Goal: Task Accomplishment & Management: Use online tool/utility

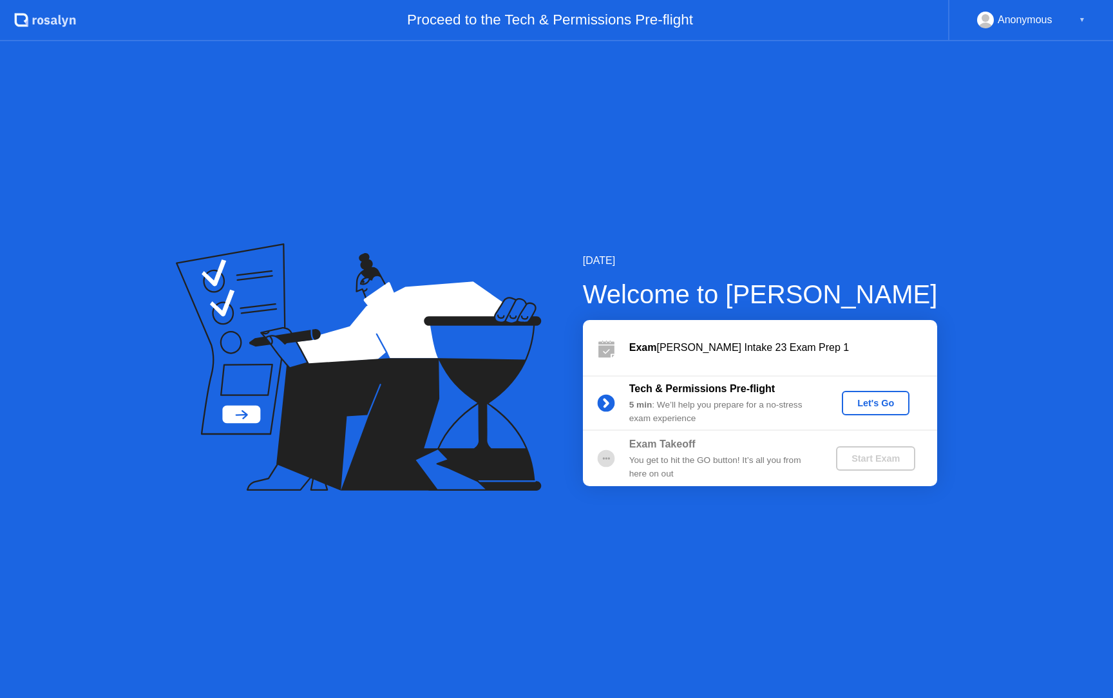
click at [888, 408] on div "Let's Go" at bounding box center [875, 403] width 57 height 10
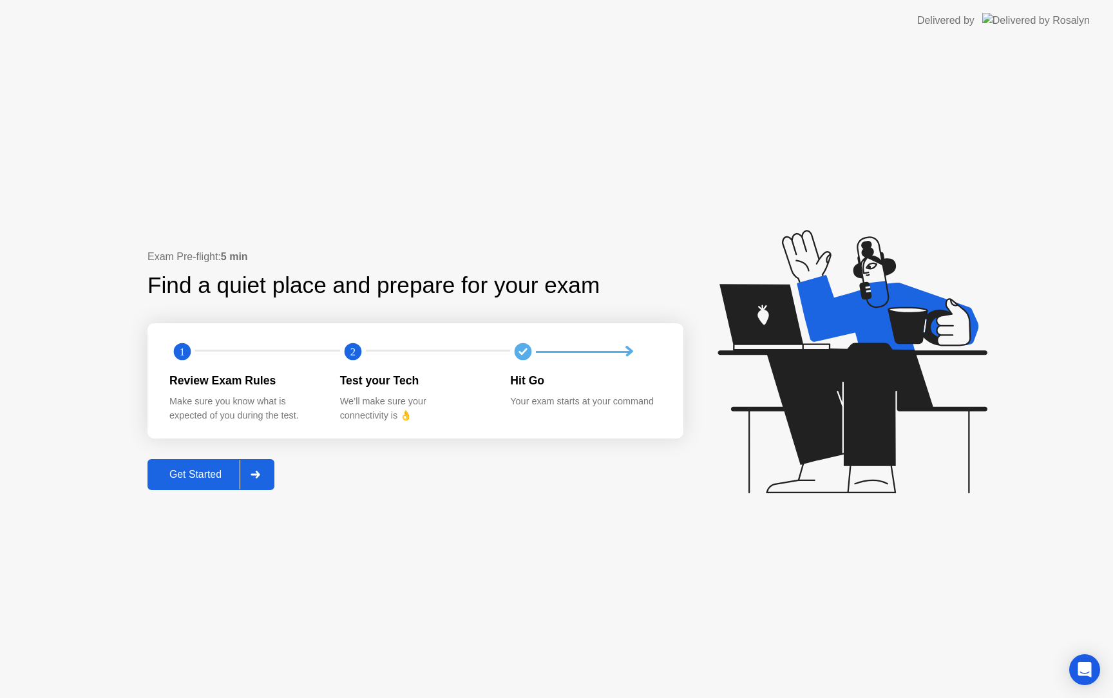
click at [206, 479] on div "Get Started" at bounding box center [195, 475] width 88 height 12
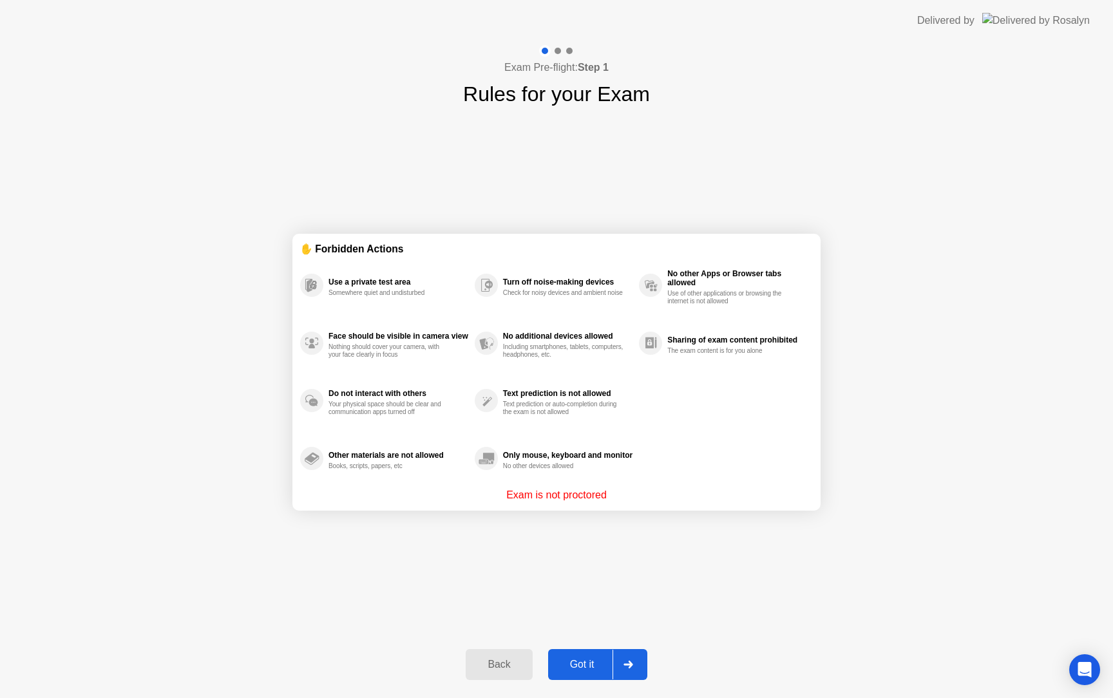
click at [592, 665] on div "Got it" at bounding box center [582, 665] width 61 height 12
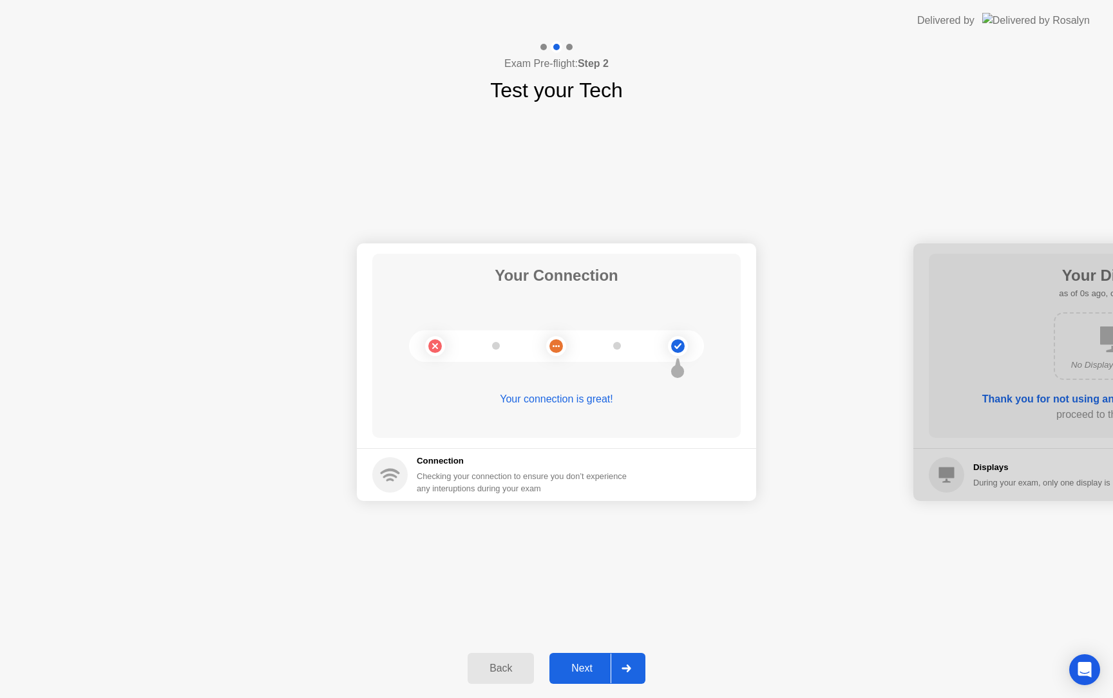
click at [589, 663] on div "Next" at bounding box center [581, 669] width 57 height 12
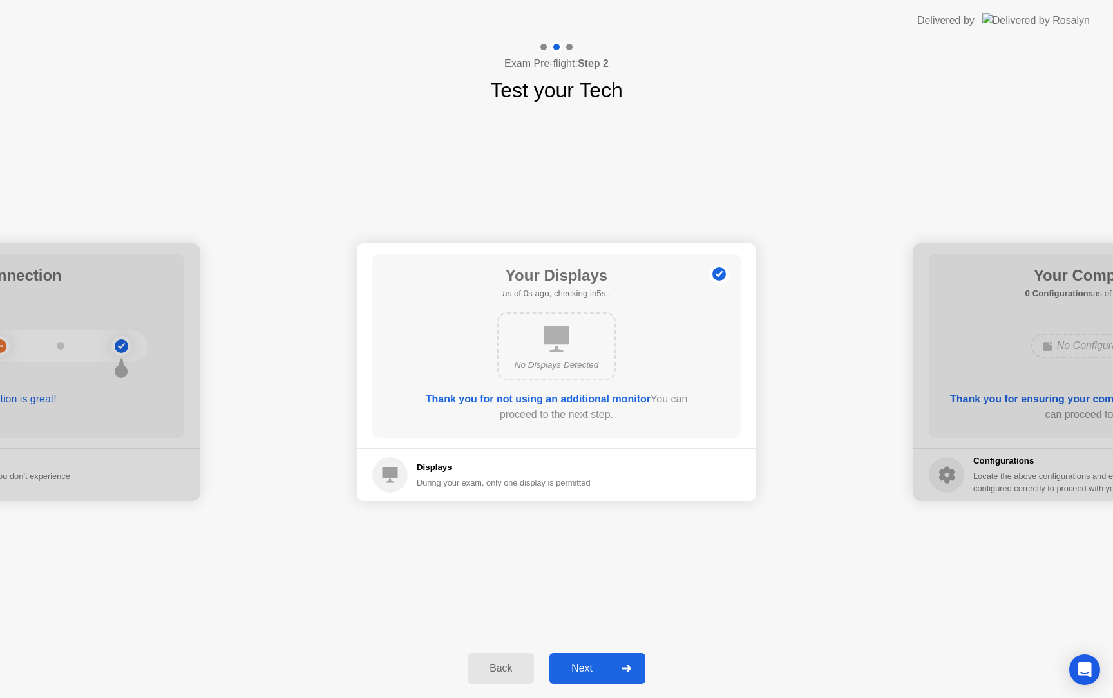
click at [589, 663] on div "Next" at bounding box center [581, 669] width 57 height 12
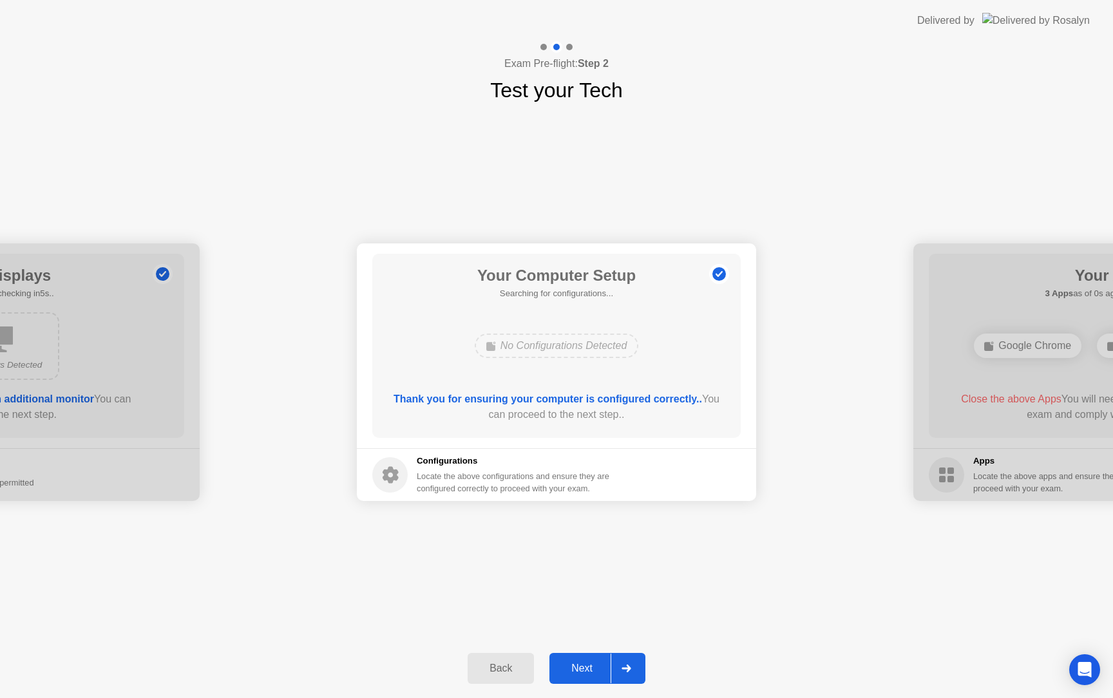
click at [589, 663] on div "Next" at bounding box center [581, 669] width 57 height 12
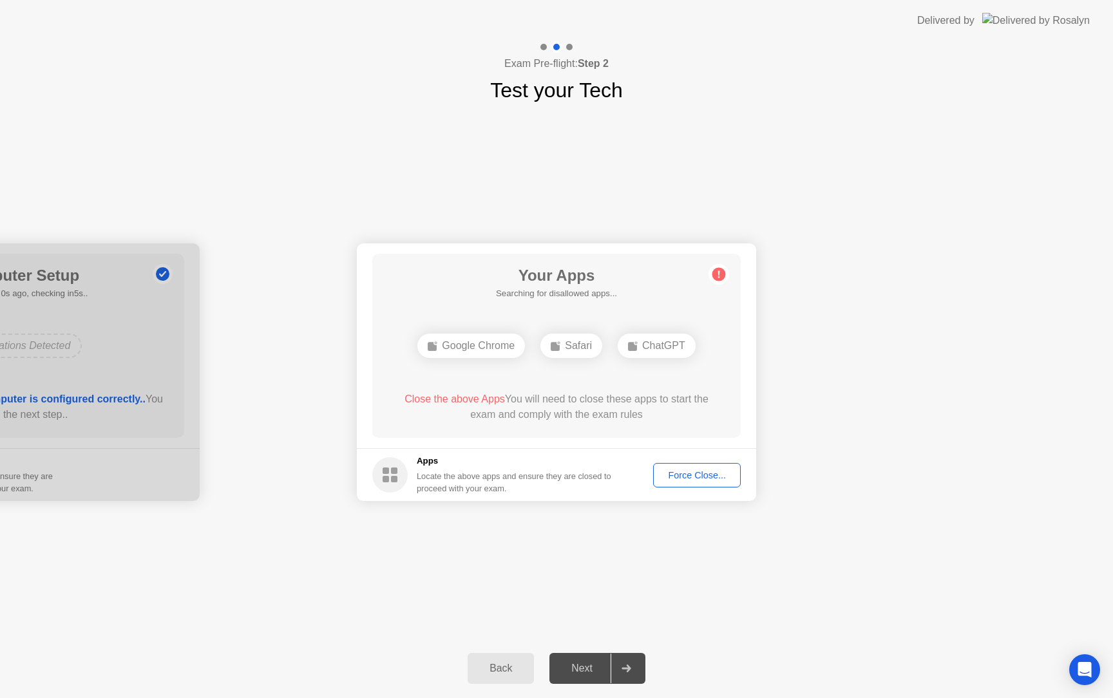
click at [589, 663] on div "Next" at bounding box center [581, 669] width 57 height 12
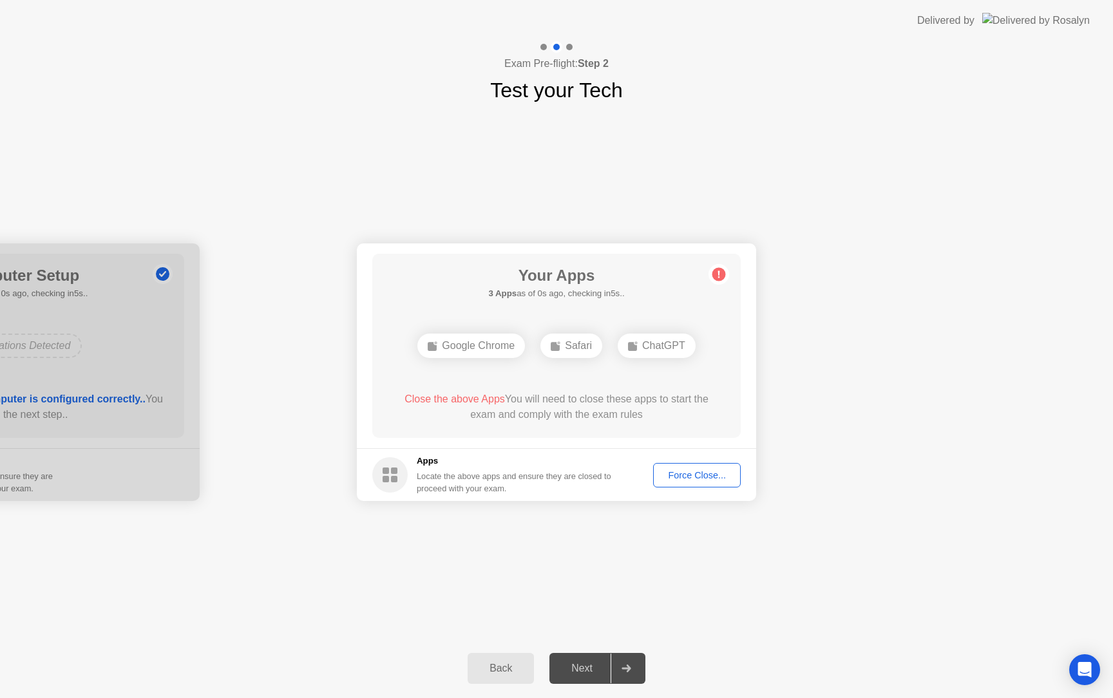
click at [589, 663] on div "Next" at bounding box center [581, 669] width 57 height 12
click at [618, 358] on div "ChatGPT" at bounding box center [657, 346] width 78 height 24
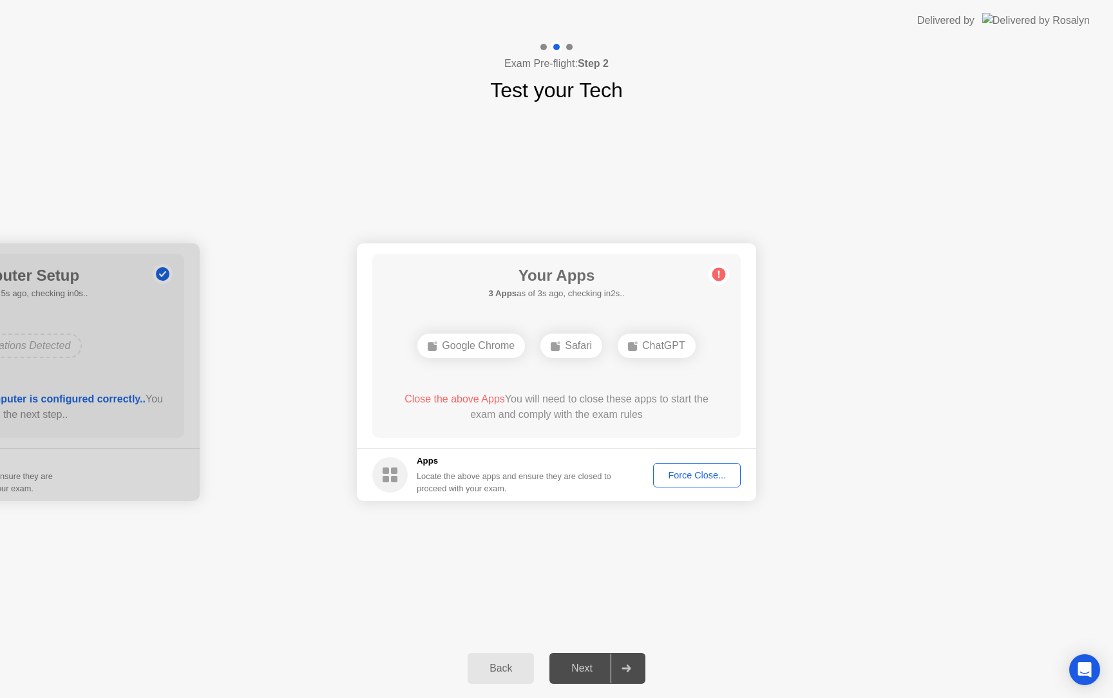
click at [720, 479] on div "Force Close..." at bounding box center [697, 475] width 79 height 10
click at [684, 477] on div "Force Close..." at bounding box center [697, 475] width 79 height 10
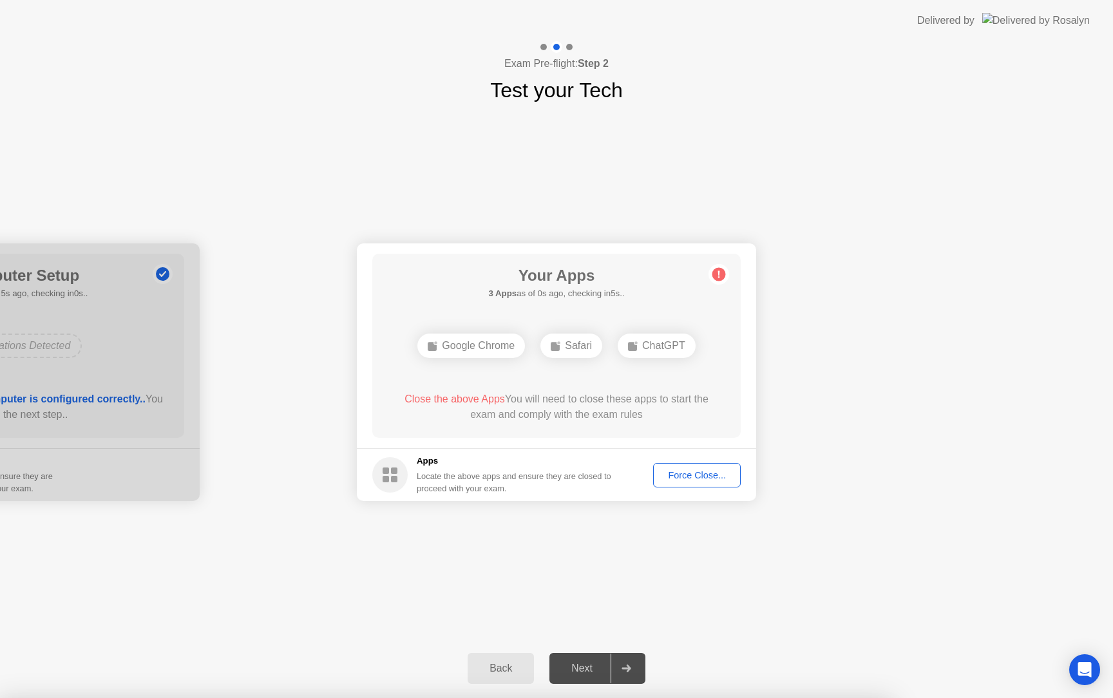
click at [525, 334] on div "Google Chrome" at bounding box center [471, 346] width 108 height 24
click at [618, 358] on div "ChatGPT" at bounding box center [657, 346] width 78 height 24
click at [601, 335] on div "Safari" at bounding box center [572, 346] width 62 height 24
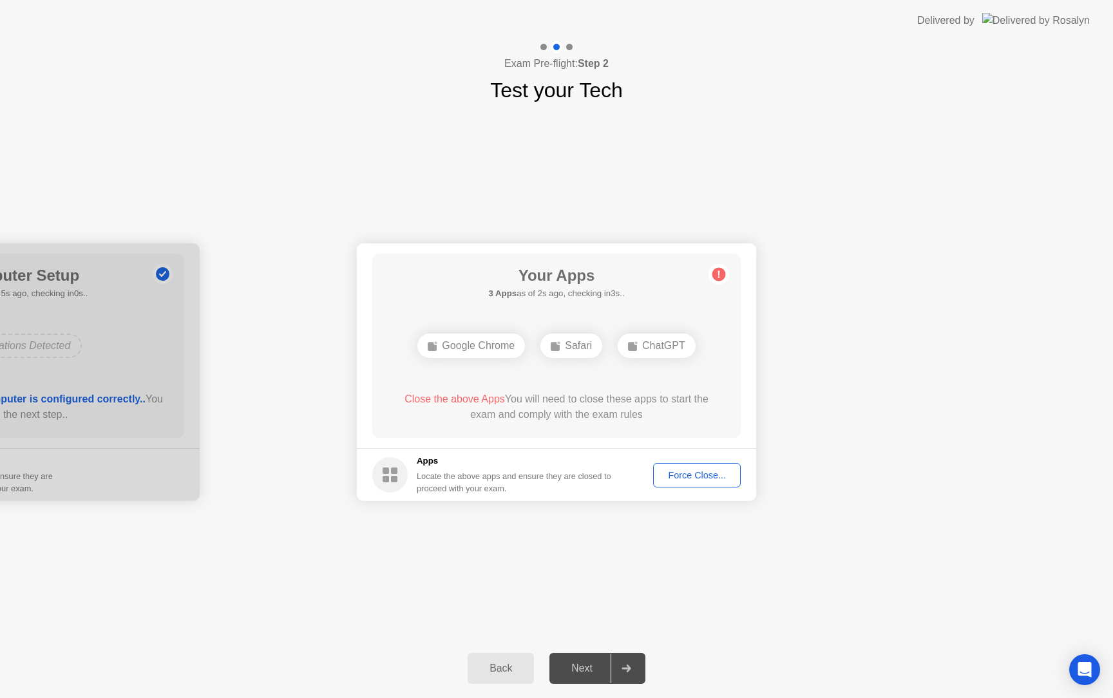
drag, startPoint x: 539, startPoint y: 335, endPoint x: 542, endPoint y: 349, distance: 13.9
click at [525, 340] on div "Google Chrome" at bounding box center [471, 346] width 108 height 24
drag, startPoint x: 580, startPoint y: 333, endPoint x: 580, endPoint y: 321, distance: 12.2
click at [580, 332] on div "Google Chrome Safari ChatGPT" at bounding box center [556, 346] width 295 height 35
click at [729, 270] on div "Your Apps 3 Apps as of 2s ago, checking in3s.. Google Chrome Safari ChatGPT Clo…" at bounding box center [556, 346] width 368 height 184
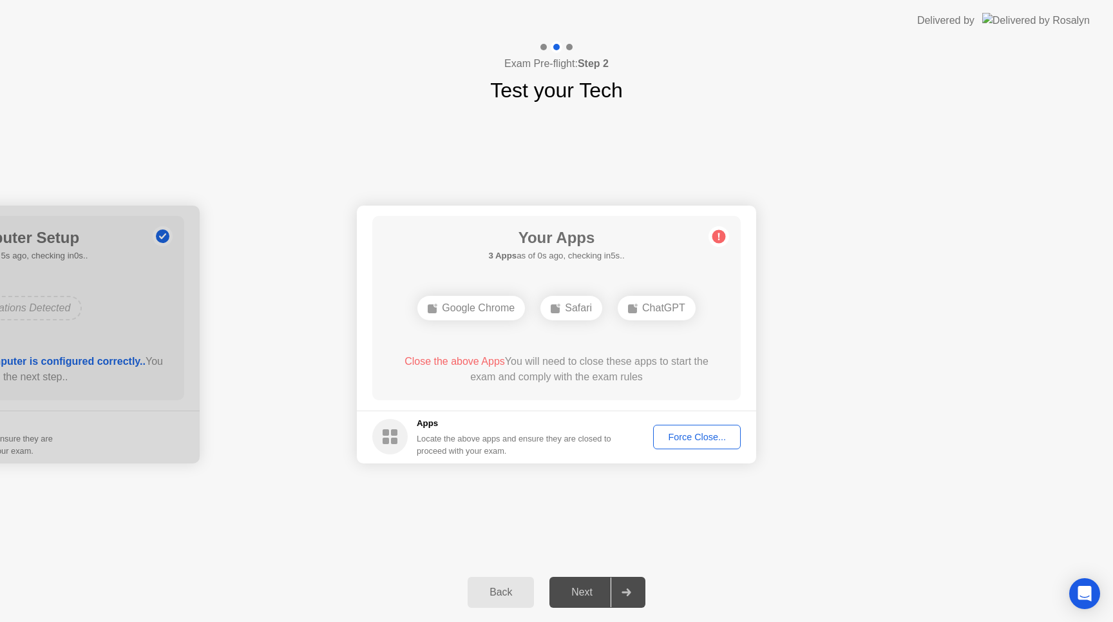
click at [683, 439] on div "Force Close..." at bounding box center [697, 437] width 79 height 10
click at [993, 32] on div "Delivered by" at bounding box center [1003, 20] width 173 height 41
